Goal: Information Seeking & Learning: Compare options

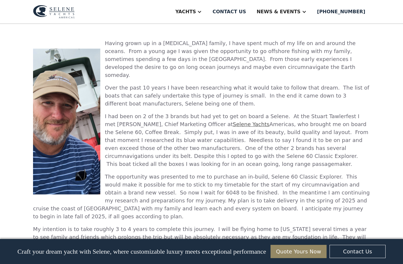
scroll to position [351, 0]
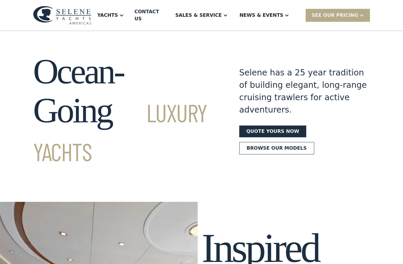
click at [221, 12] on div "Sales & Service" at bounding box center [198, 15] width 46 height 7
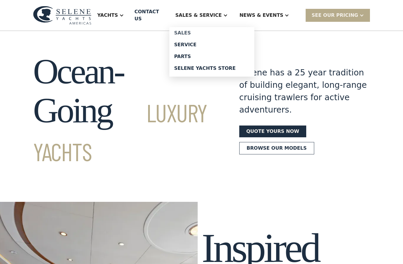
click at [201, 31] on div "Sales" at bounding box center [211, 33] width 75 height 5
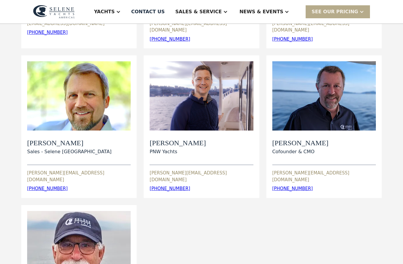
scroll to position [143, 0]
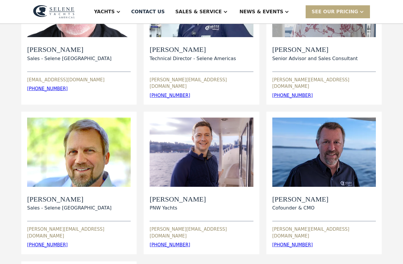
click at [328, 8] on div "SEE Our Pricing" at bounding box center [334, 11] width 47 height 7
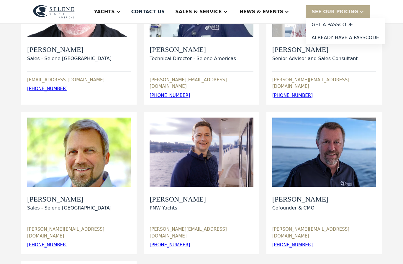
click at [115, 10] on div "Yachts" at bounding box center [104, 11] width 21 height 7
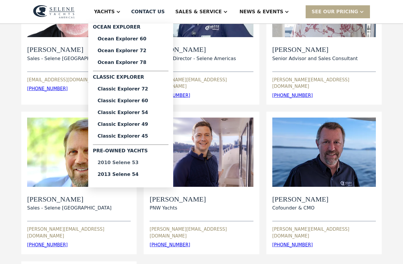
click at [144, 164] on div "2010 Selene 53" at bounding box center [131, 162] width 66 height 5
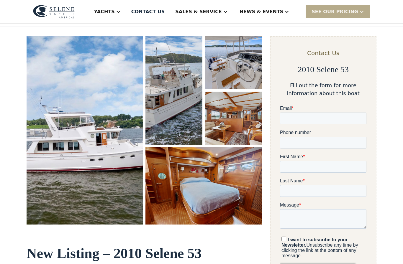
scroll to position [73, 0]
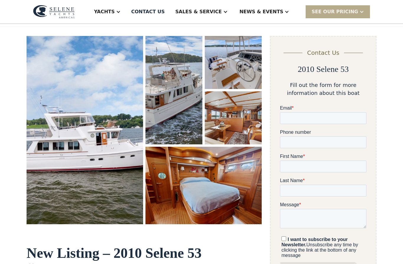
click at [194, 179] on img "open lightbox" at bounding box center [203, 186] width 116 height 78
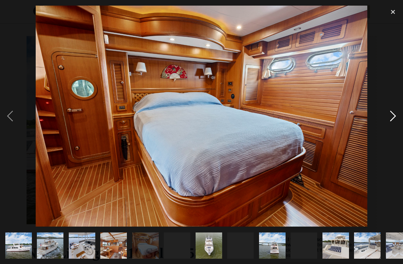
click at [395, 129] on div "next image" at bounding box center [393, 116] width 20 height 222
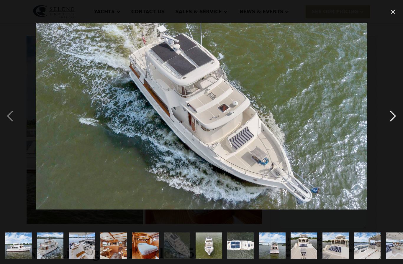
click at [395, 129] on div "next image" at bounding box center [393, 116] width 20 height 222
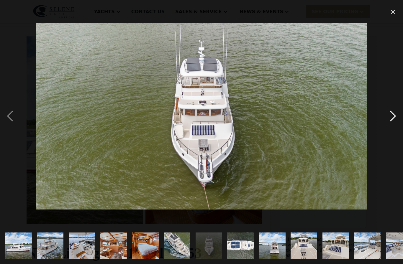
click at [395, 129] on div "next image" at bounding box center [393, 116] width 20 height 222
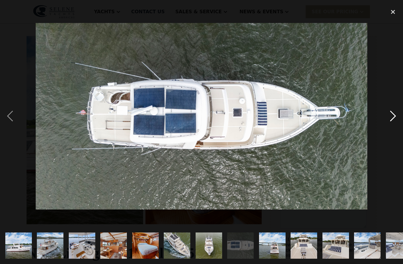
click at [395, 129] on div "next image" at bounding box center [393, 116] width 20 height 222
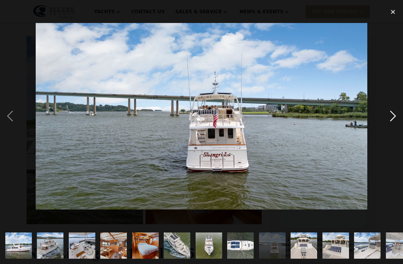
click at [395, 129] on div "next image" at bounding box center [393, 116] width 20 height 222
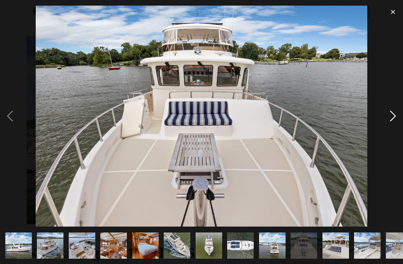
click at [395, 129] on div "next image" at bounding box center [393, 116] width 20 height 222
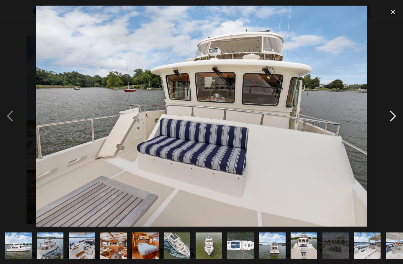
click at [395, 129] on div "next image" at bounding box center [393, 116] width 20 height 222
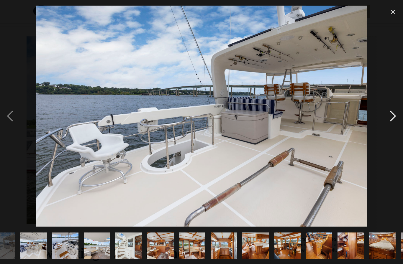
scroll to position [0, 379]
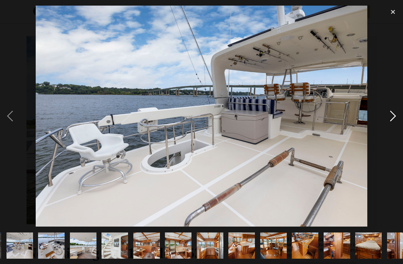
click at [395, 129] on div "next image" at bounding box center [393, 116] width 20 height 222
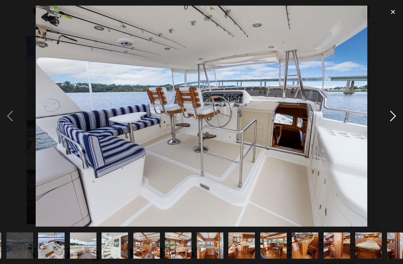
click at [395, 129] on div "next image" at bounding box center [393, 116] width 20 height 222
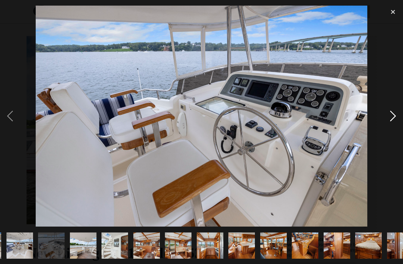
click at [395, 129] on div "next image" at bounding box center [393, 116] width 20 height 222
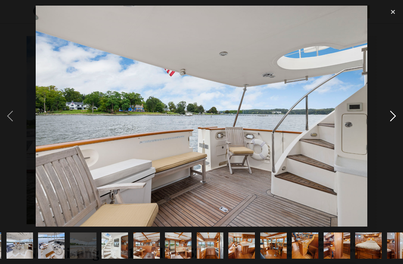
click at [395, 129] on div "next image" at bounding box center [393, 116] width 20 height 222
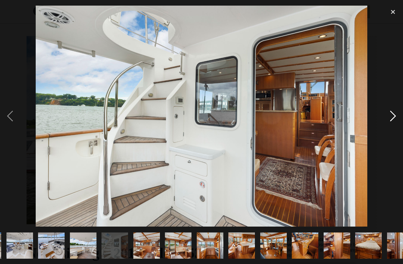
click at [395, 129] on div "next image" at bounding box center [393, 116] width 20 height 222
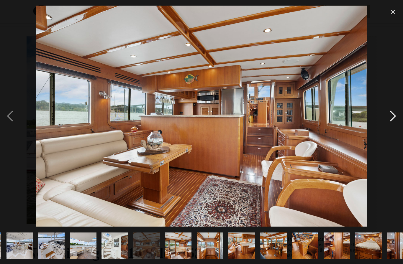
click at [395, 129] on div "next image" at bounding box center [393, 116] width 20 height 222
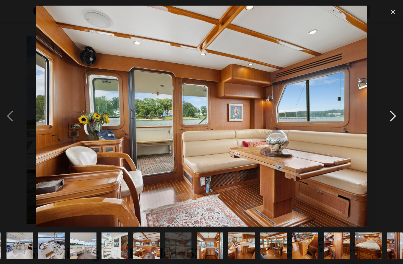
click at [395, 129] on div "next image" at bounding box center [393, 116] width 20 height 222
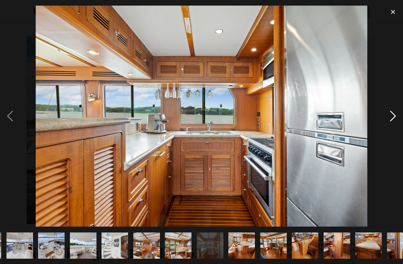
click at [395, 129] on div "next image" at bounding box center [393, 116] width 20 height 222
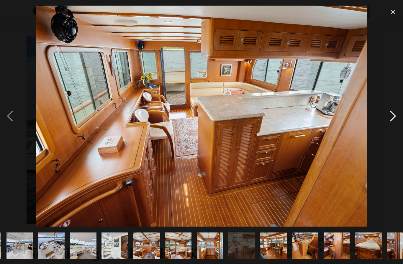
click at [395, 129] on div "next image" at bounding box center [393, 116] width 20 height 222
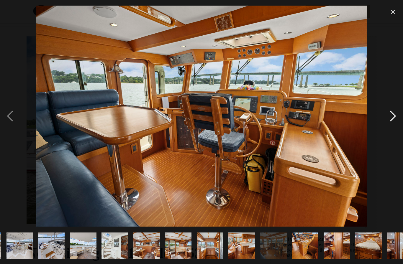
click at [395, 129] on div "next image" at bounding box center [393, 116] width 20 height 222
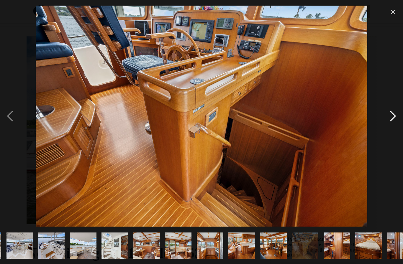
click at [395, 129] on div "next image" at bounding box center [393, 116] width 20 height 222
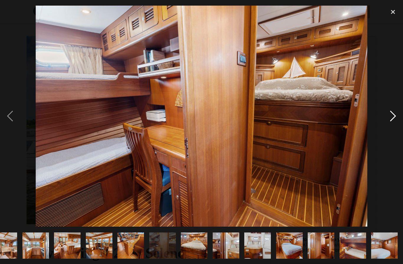
click at [395, 129] on div "next image" at bounding box center [393, 116] width 20 height 222
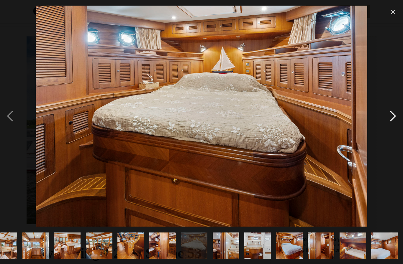
scroll to position [0, 629]
click at [395, 129] on div "next image" at bounding box center [393, 116] width 20 height 222
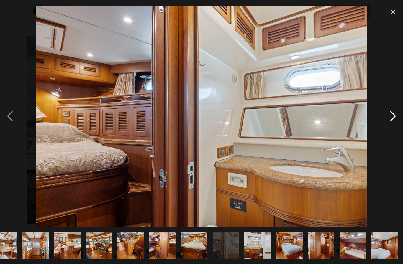
click at [395, 129] on div "next image" at bounding box center [393, 116] width 20 height 222
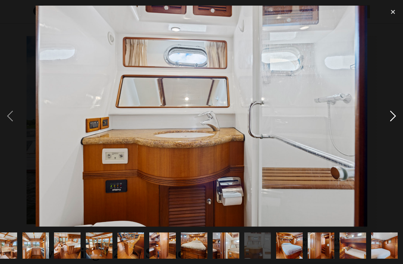
click at [395, 129] on div "next image" at bounding box center [393, 116] width 20 height 222
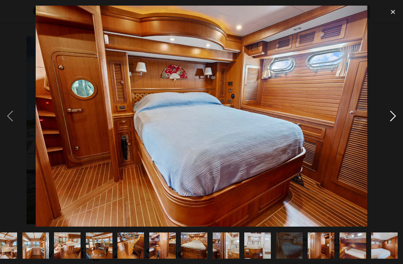
click at [395, 129] on div "next image" at bounding box center [393, 116] width 20 height 222
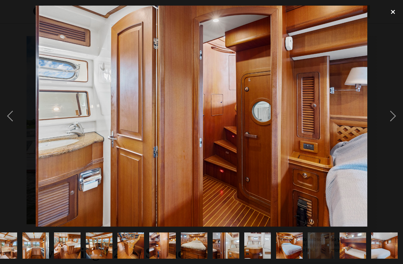
click at [394, 10] on div "close lightbox" at bounding box center [393, 11] width 20 height 13
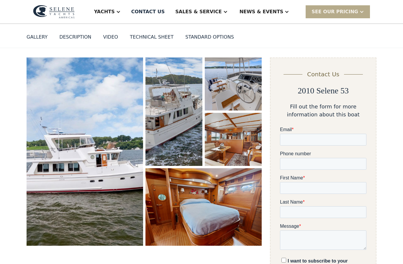
scroll to position [0, 0]
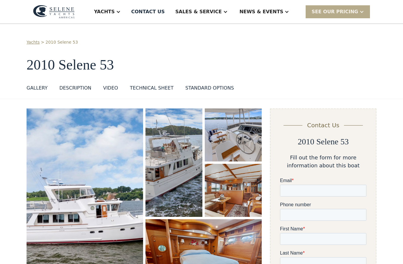
click at [115, 14] on div "Yachts" at bounding box center [104, 11] width 21 height 7
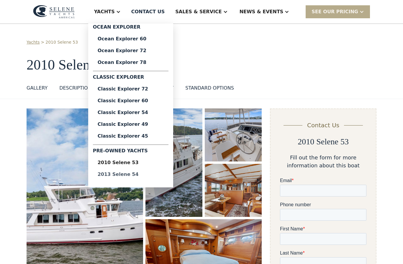
click at [146, 175] on div "2013 Selene 54" at bounding box center [131, 174] width 66 height 5
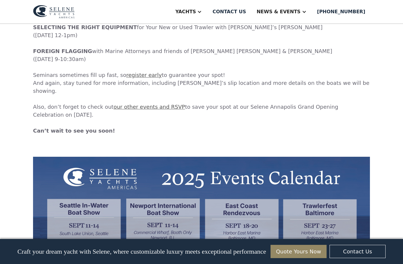
scroll to position [1717, 0]
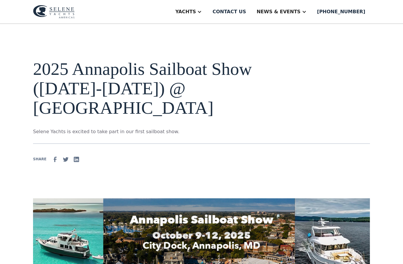
click at [196, 14] on div "Yachts" at bounding box center [185, 11] width 21 height 7
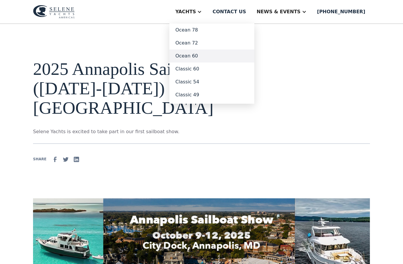
click at [202, 58] on link "Ocean 60" at bounding box center [211, 56] width 85 height 13
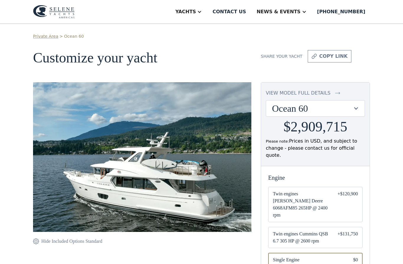
drag, startPoint x: 351, startPoint y: 110, endPoint x: 355, endPoint y: 108, distance: 4.1
click at [351, 110] on div "Ocean 60" at bounding box center [312, 108] width 81 height 11
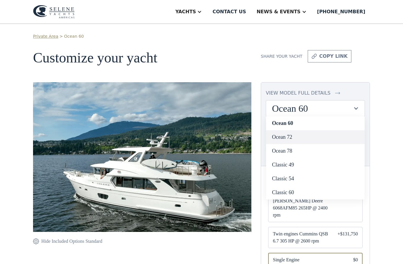
click at [315, 135] on link "Ocean 72" at bounding box center [315, 137] width 98 height 14
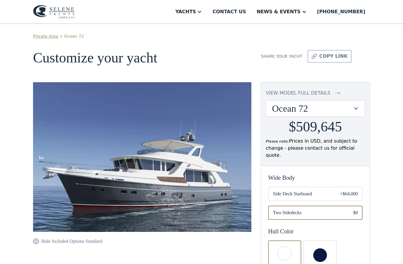
click at [342, 108] on div "Ocean 72" at bounding box center [312, 108] width 81 height 11
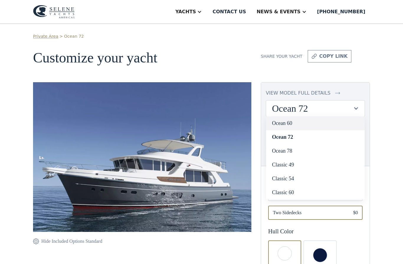
click at [313, 121] on link "Ocean 60" at bounding box center [315, 123] width 98 height 14
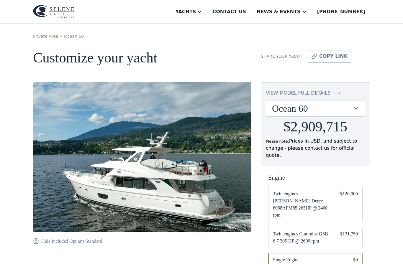
click at [330, 110] on div "Ocean 60" at bounding box center [312, 108] width 81 height 11
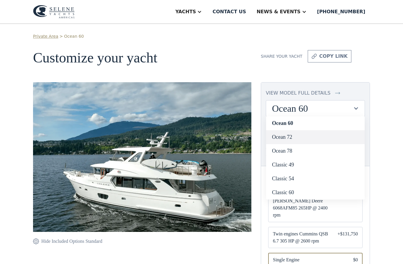
click at [321, 133] on link "Ocean 72" at bounding box center [315, 137] width 98 height 14
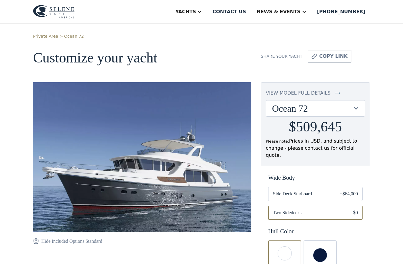
click at [332, 111] on div "Ocean 72" at bounding box center [312, 108] width 81 height 11
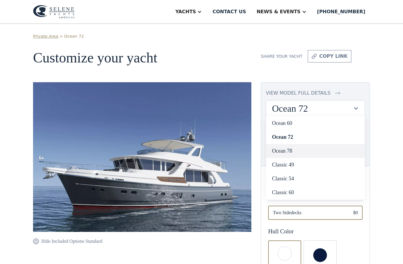
click at [315, 153] on link "Ocean 78" at bounding box center [315, 151] width 98 height 14
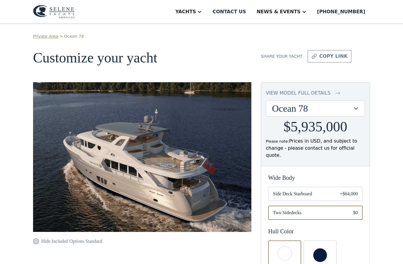
click at [336, 107] on div "Ocean 78" at bounding box center [312, 108] width 81 height 11
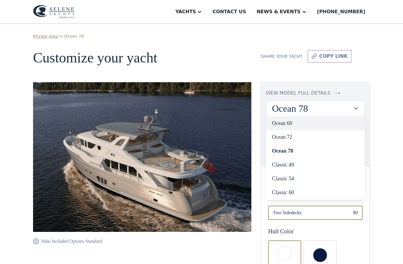
click at [309, 125] on link "Ocean 60" at bounding box center [315, 123] width 98 height 14
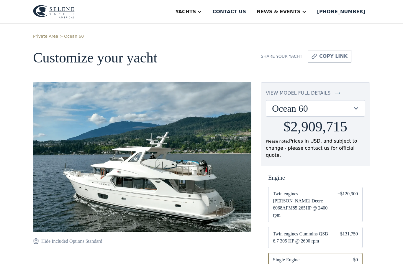
click at [321, 114] on div "Ocean 60" at bounding box center [315, 109] width 98 height 16
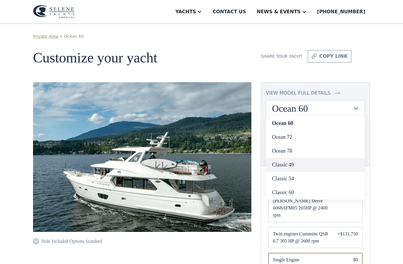
click at [305, 163] on link "Classic 49" at bounding box center [315, 165] width 98 height 14
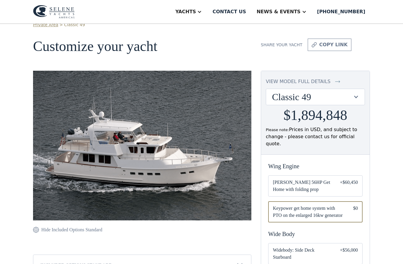
scroll to position [6, 0]
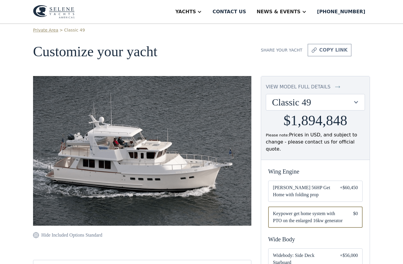
click at [335, 106] on div "Classic 49" at bounding box center [312, 102] width 81 height 11
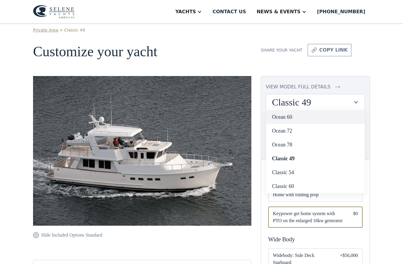
click at [315, 117] on link "Ocean 60" at bounding box center [315, 117] width 98 height 14
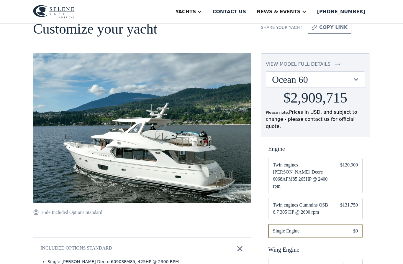
scroll to position [29, 0]
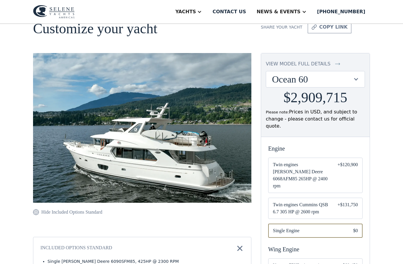
click at [335, 198] on div "Email Form" at bounding box center [315, 208] width 94 height 21
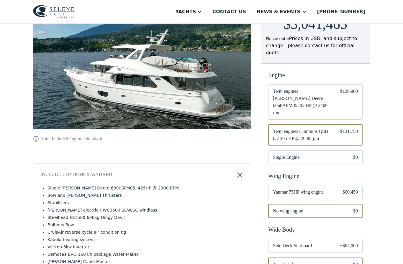
scroll to position [112, 0]
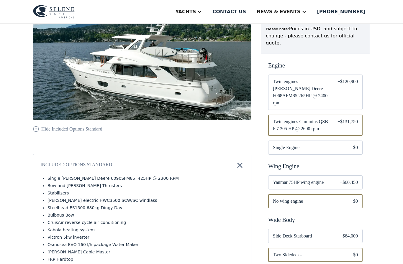
click at [318, 179] on span "Yanmar 75HP wing engine" at bounding box center [302, 182] width 58 height 7
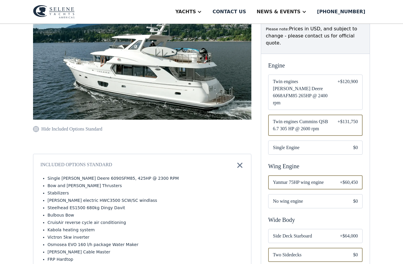
click at [311, 233] on span "Side Deck Starboard" at bounding box center [302, 236] width 58 height 7
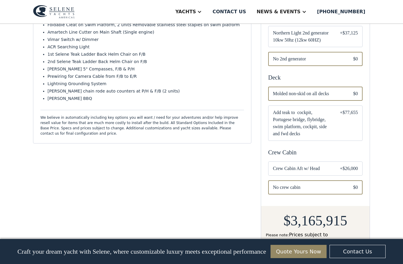
scroll to position [370, 0]
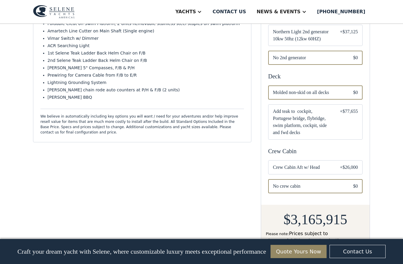
click at [317, 164] on span "Crew Cabin Aft w/ Head" at bounding box center [302, 167] width 58 height 7
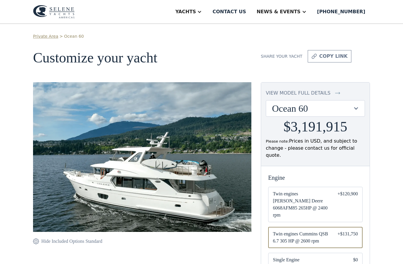
click at [298, 110] on div "Ocean 60" at bounding box center [312, 108] width 81 height 11
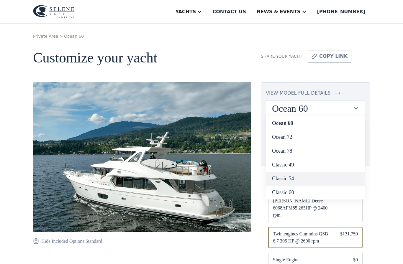
click at [304, 179] on link "Classic 54" at bounding box center [315, 179] width 98 height 14
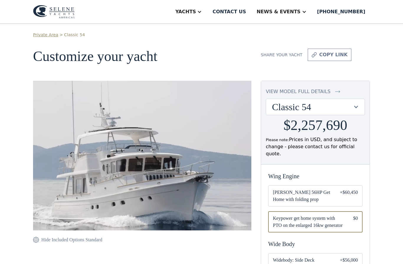
scroll to position [1, 0]
click at [305, 191] on span "[PERSON_NAME] 56HP Get Home with folding prop" at bounding box center [302, 196] width 58 height 14
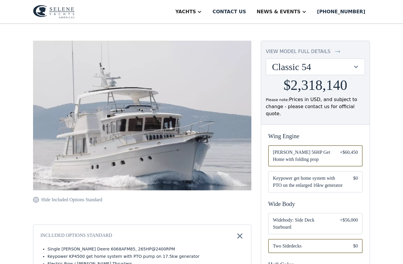
scroll to position [51, 0]
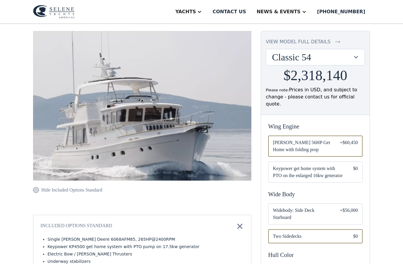
click at [311, 210] on span "Widebody: Side Deck Starboard" at bounding box center [302, 214] width 58 height 14
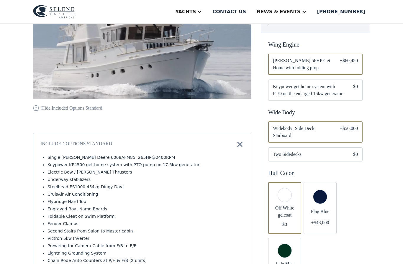
scroll to position [147, 0]
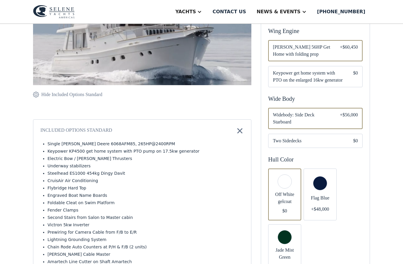
click at [320, 185] on div "Email Form" at bounding box center [319, 195] width 33 height 52
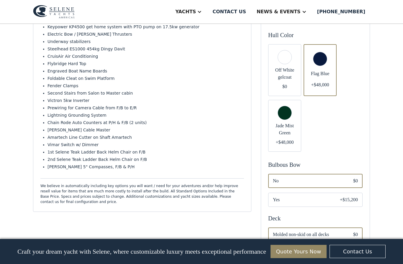
scroll to position [281, 0]
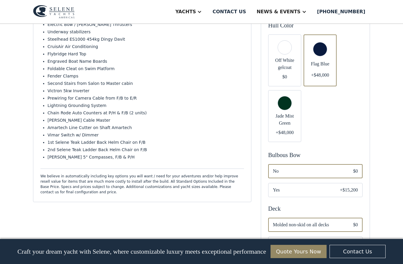
click at [313, 187] on span "Yes" at bounding box center [302, 190] width 58 height 7
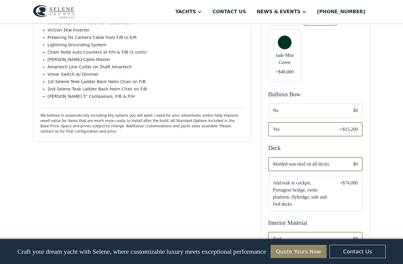
scroll to position [349, 0]
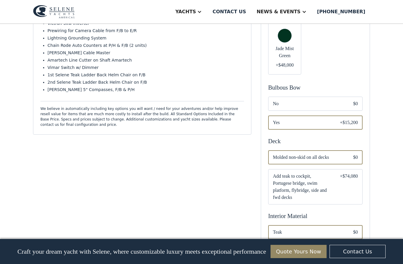
click at [332, 176] on div "Email Form" at bounding box center [315, 186] width 94 height 35
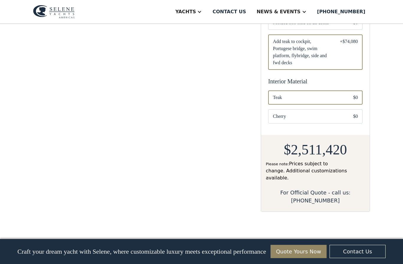
click at [331, 113] on span "Cherry" at bounding box center [308, 116] width 71 height 7
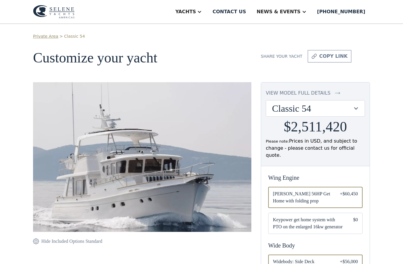
click at [196, 12] on div "Yachts" at bounding box center [185, 11] width 21 height 7
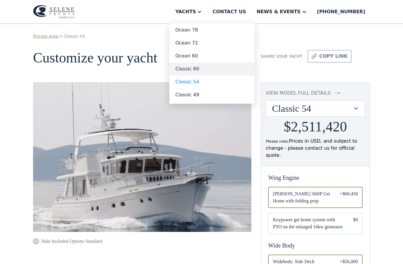
click at [203, 69] on link "Classic 60" at bounding box center [211, 69] width 85 height 13
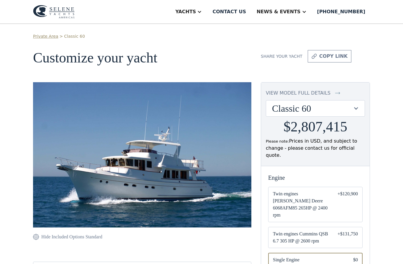
click at [196, 9] on div "Yachts" at bounding box center [185, 11] width 21 height 7
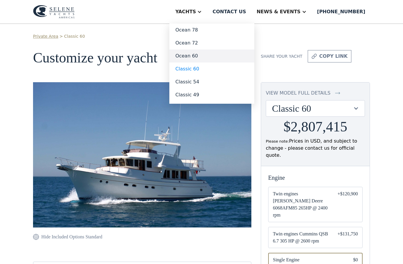
click at [204, 55] on link "Ocean 60" at bounding box center [211, 56] width 85 height 13
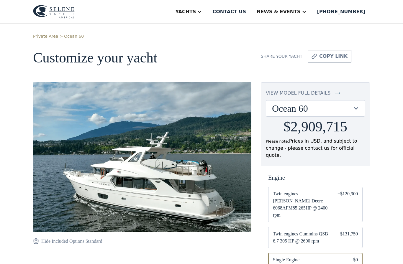
click at [59, 10] on img at bounding box center [54, 12] width 42 height 14
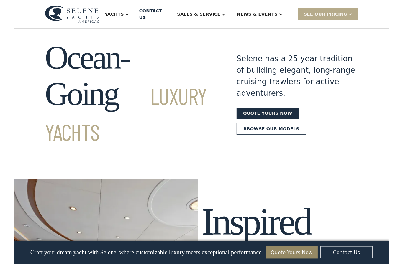
scroll to position [680, 0]
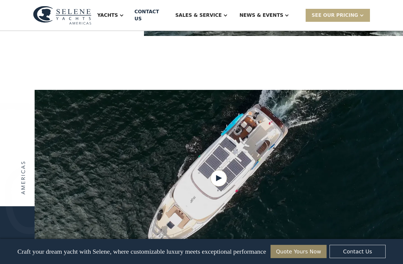
click at [341, 13] on div "SEE Our Pricing" at bounding box center [334, 15] width 47 height 7
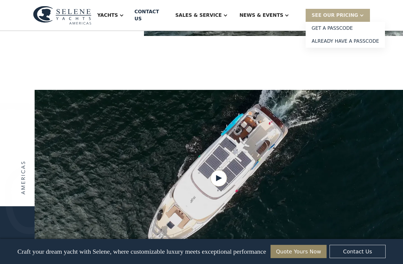
click at [268, 8] on div "News & EVENTS" at bounding box center [265, 16] width 62 height 24
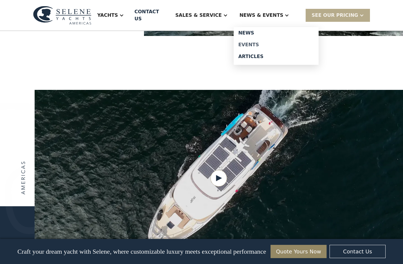
click at [257, 42] on div "Events" at bounding box center [275, 44] width 75 height 5
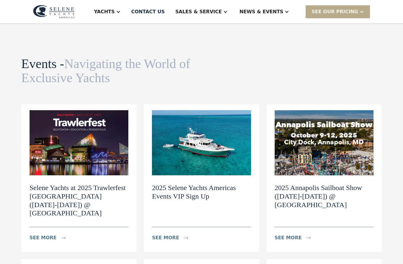
click at [115, 12] on div "Yachts" at bounding box center [104, 11] width 21 height 7
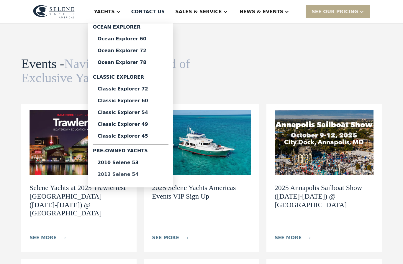
click at [144, 176] on div "2013 Selene 54" at bounding box center [131, 174] width 66 height 5
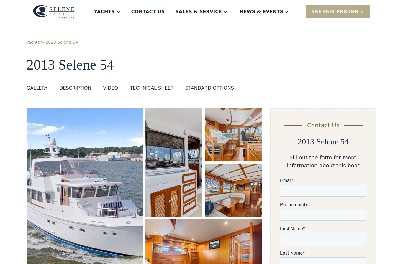
click at [244, 137] on img "open lightbox" at bounding box center [233, 135] width 57 height 53
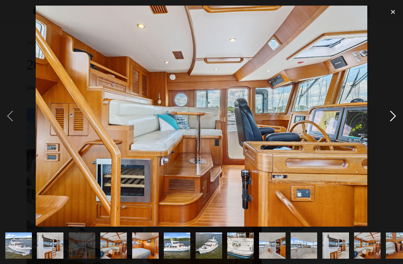
click at [389, 133] on div "next image" at bounding box center [393, 116] width 20 height 222
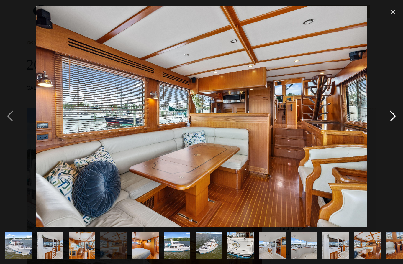
click at [394, 123] on div "next image" at bounding box center [393, 116] width 20 height 222
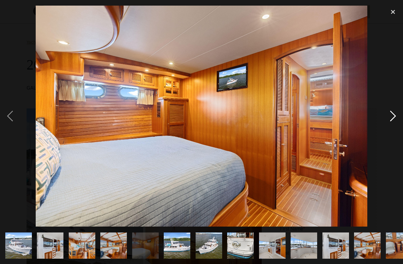
click at [394, 123] on div "next image" at bounding box center [393, 116] width 20 height 222
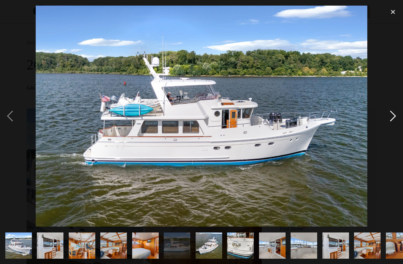
click at [394, 123] on div "next image" at bounding box center [393, 116] width 20 height 222
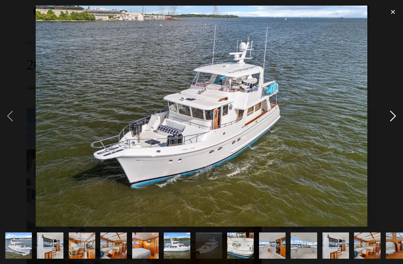
click at [394, 123] on div "next image" at bounding box center [393, 116] width 20 height 222
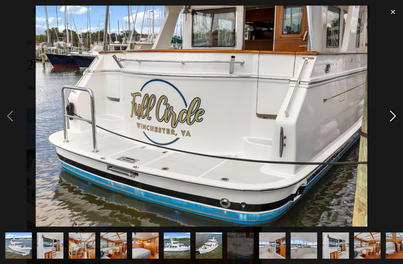
click at [394, 123] on div "next image" at bounding box center [393, 116] width 20 height 222
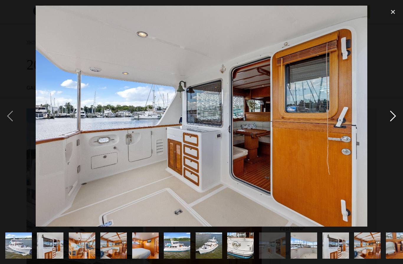
click at [394, 123] on div "next image" at bounding box center [393, 116] width 20 height 222
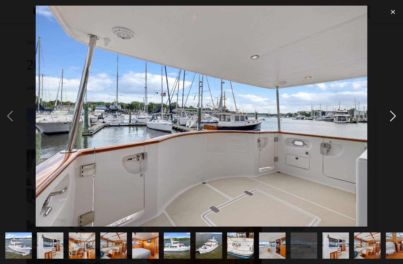
click at [394, 123] on div "next image" at bounding box center [393, 116] width 20 height 222
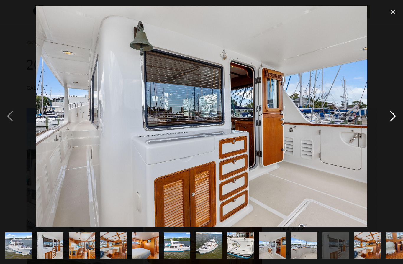
click at [394, 123] on div "next image" at bounding box center [393, 116] width 20 height 222
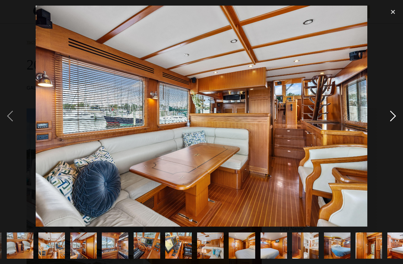
scroll to position [0, 379]
click at [391, 14] on div "close lightbox" at bounding box center [393, 11] width 20 height 13
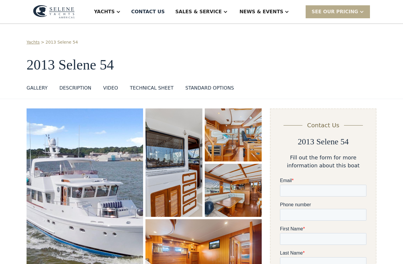
scroll to position [0, 0]
click at [161, 91] on div "TECHNICAL SHEET" at bounding box center [152, 88] width 44 height 7
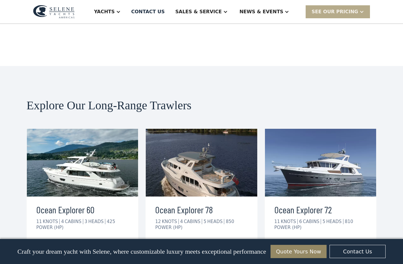
scroll to position [2878, 0]
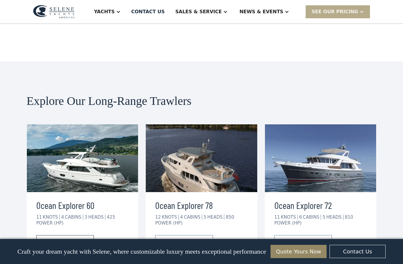
click at [79, 235] on link "view details" at bounding box center [65, 241] width 58 height 12
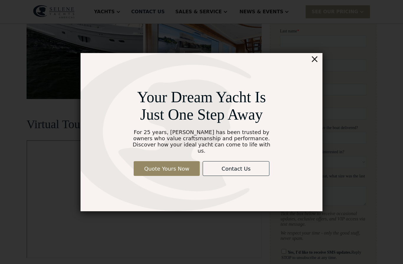
click at [125, 235] on div "Your Dream Yacht Is Just One Step Away For 25 years, Selene has been trusted by…" at bounding box center [201, 132] width 362 height 294
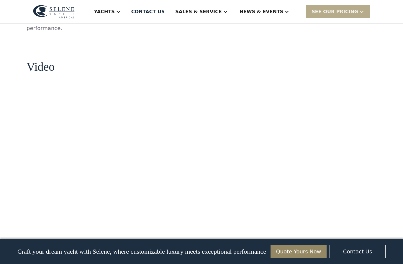
scroll to position [715, 0]
